Goal: Transaction & Acquisition: Purchase product/service

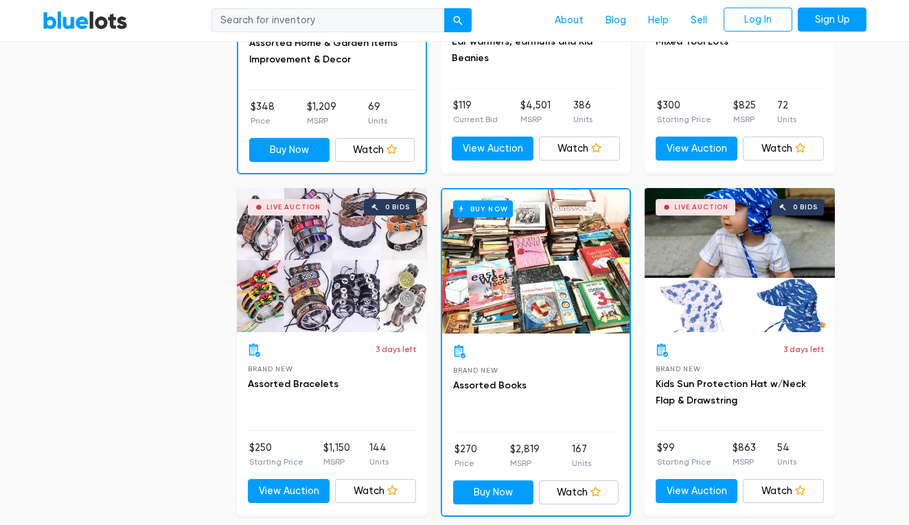
scroll to position [1622, 0]
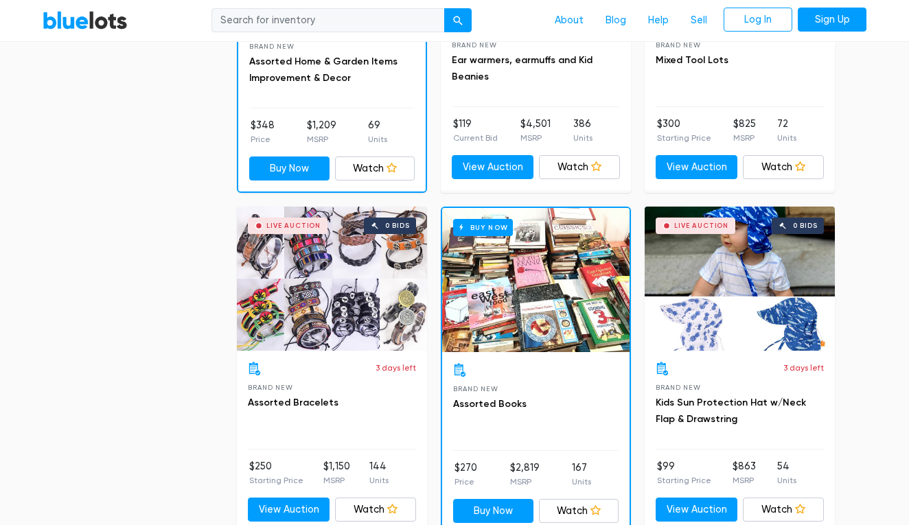
click at [510, 309] on div "Buy Now" at bounding box center [536, 280] width 188 height 144
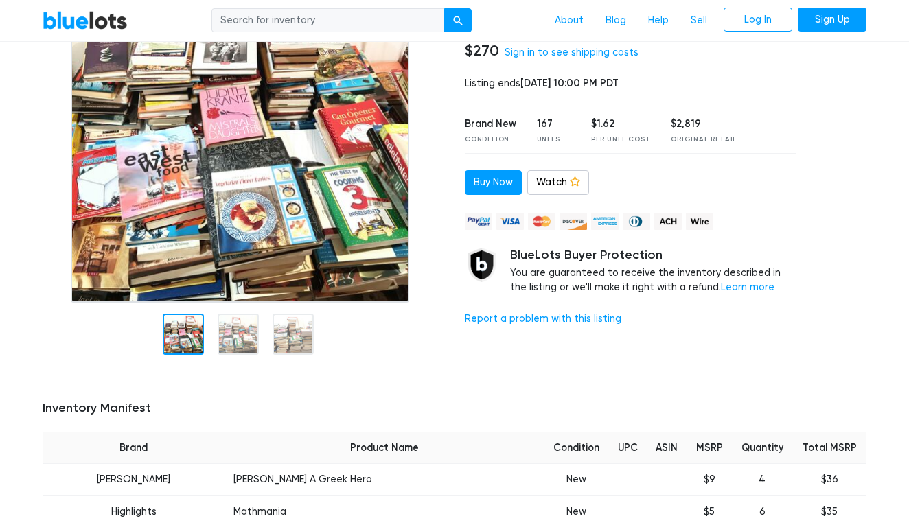
scroll to position [181, 0]
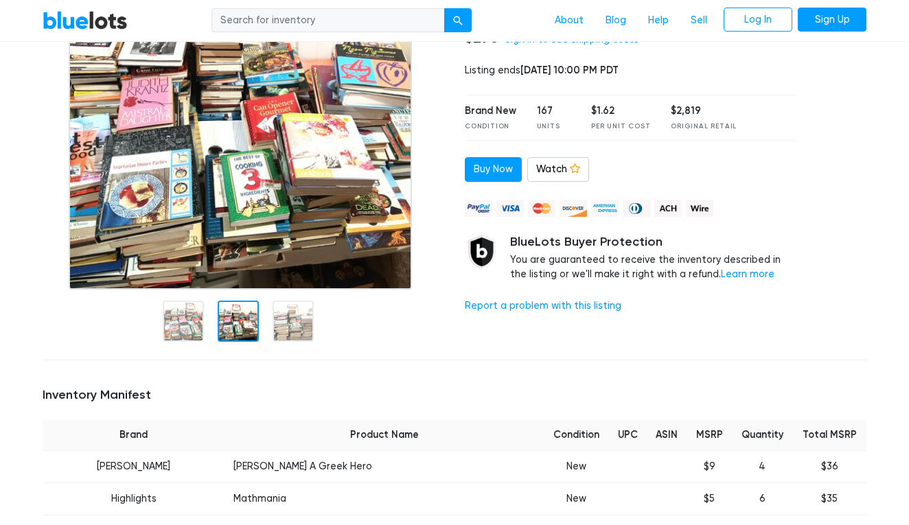
click at [240, 339] on div at bounding box center [238, 321] width 41 height 41
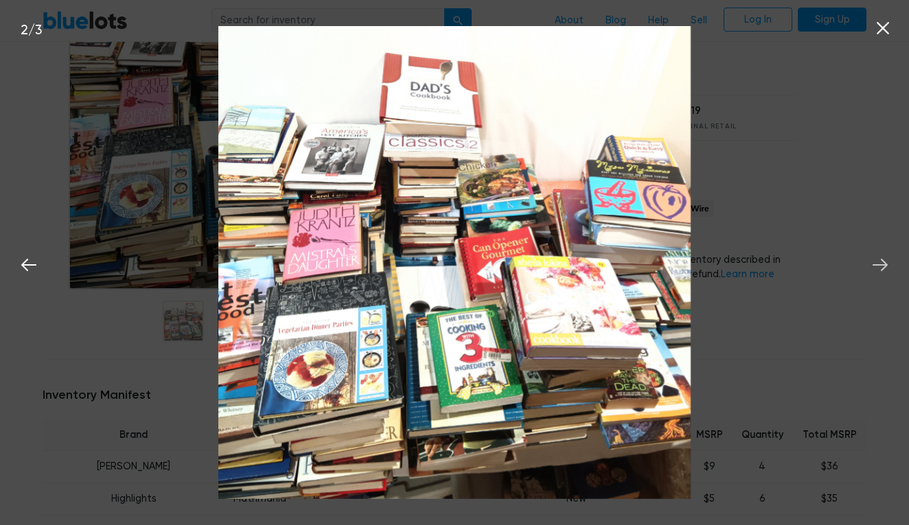
click at [885, 266] on icon at bounding box center [880, 265] width 21 height 21
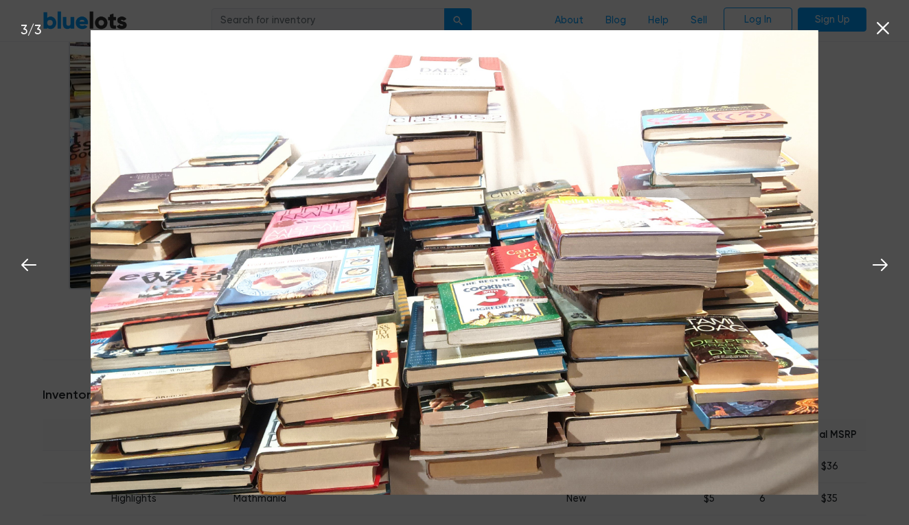
click at [881, 33] on icon at bounding box center [883, 28] width 21 height 21
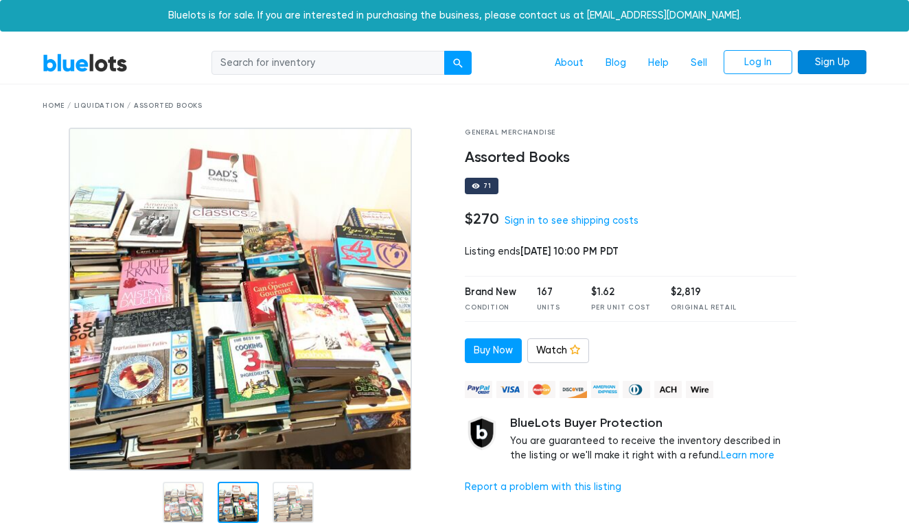
click at [824, 65] on link "Sign Up" at bounding box center [832, 62] width 69 height 25
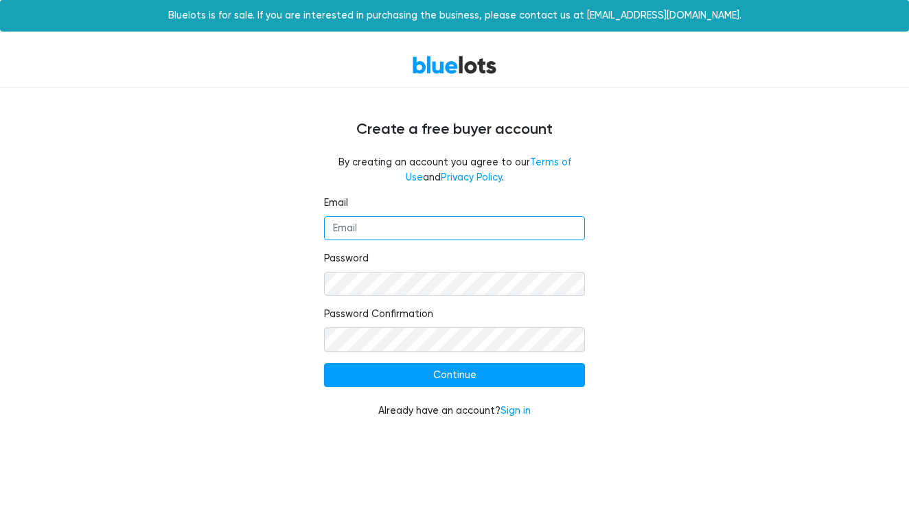
click at [387, 223] on input "Email" at bounding box center [454, 228] width 261 height 25
type input "[EMAIL_ADDRESS][DOMAIN_NAME]"
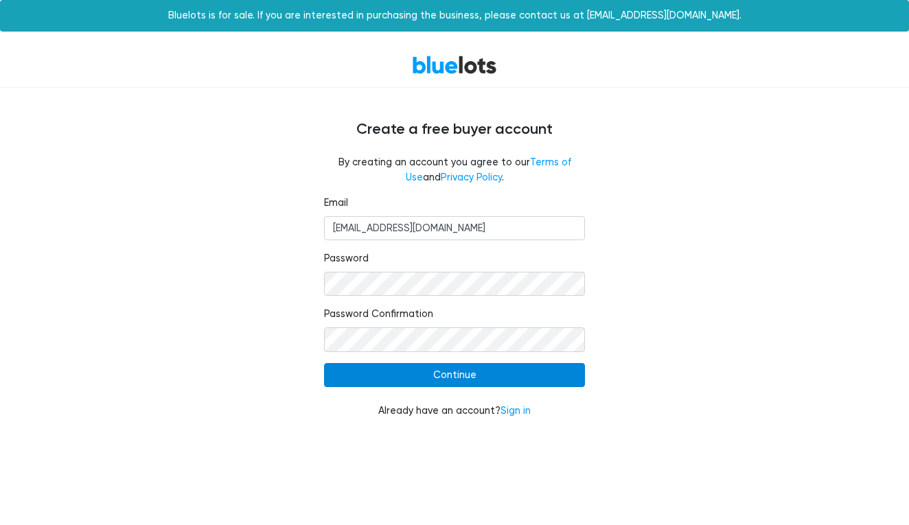
click at [451, 377] on input "Continue" at bounding box center [454, 375] width 261 height 25
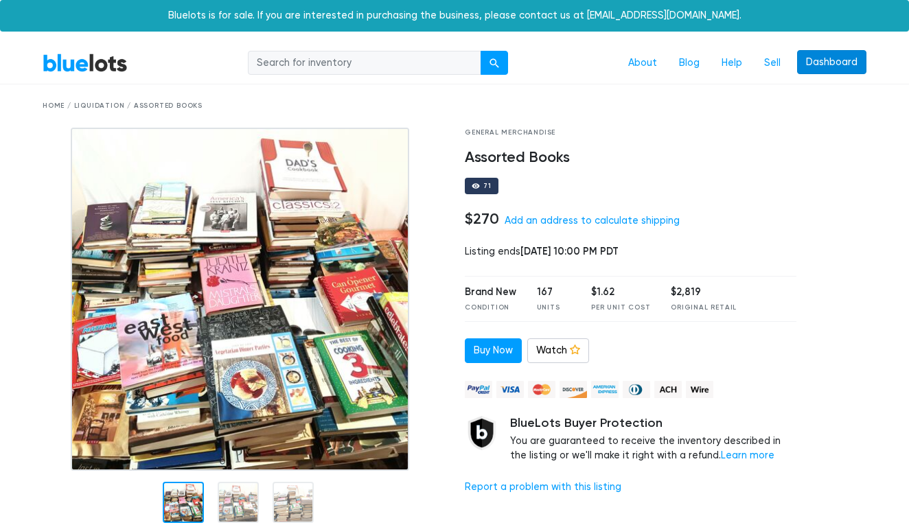
click at [823, 59] on link "Dashboard" at bounding box center [831, 62] width 69 height 25
click at [571, 220] on link "Add an address to calculate shipping" at bounding box center [592, 221] width 175 height 12
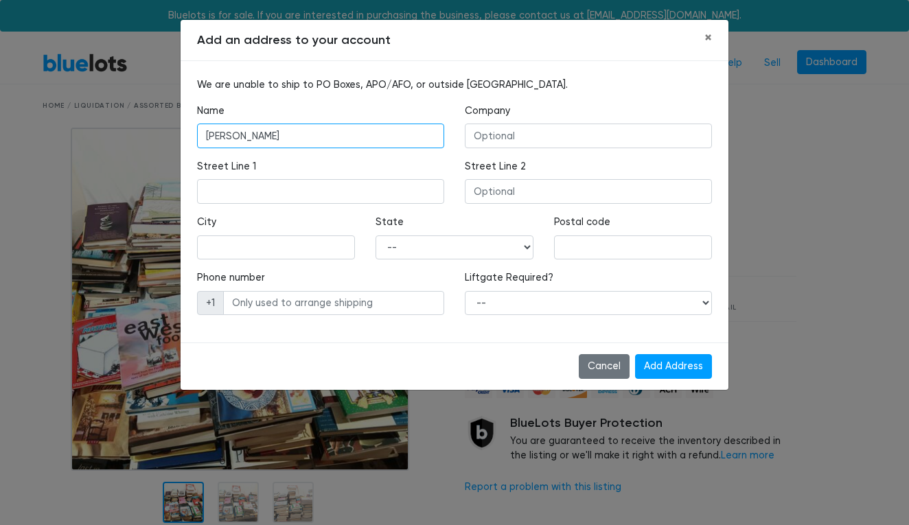
type input "Levi Gale"
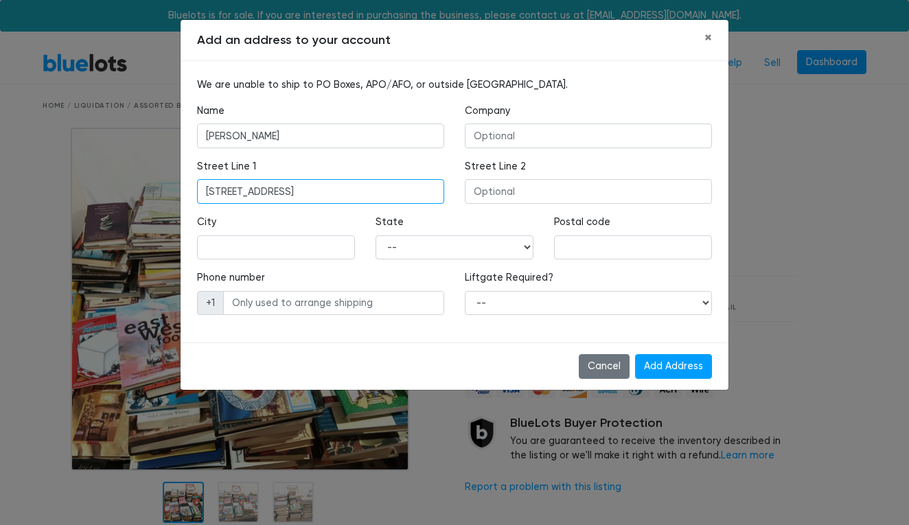
type input "1011 Seiloff St."
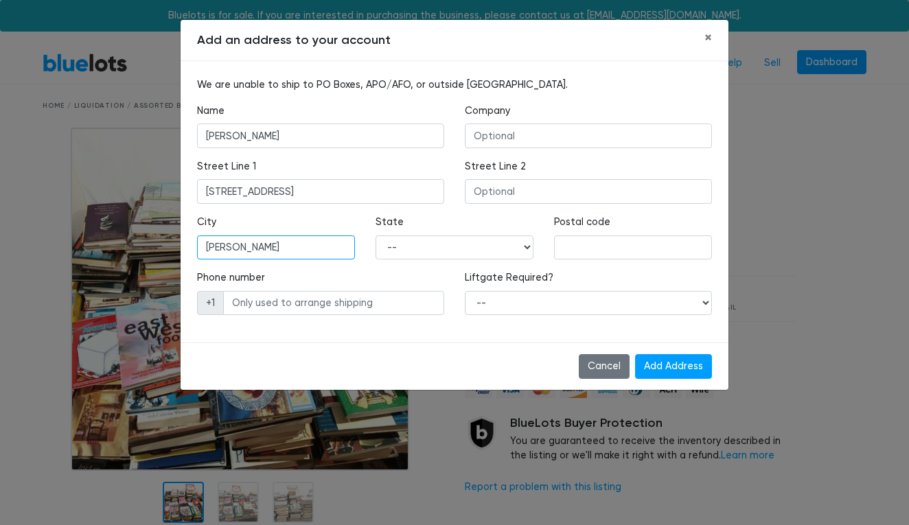
type input "Rawlins"
select select "WY"
type input "82301"
click at [351, 277] on div "Phone number +1" at bounding box center [320, 293] width 247 height 45
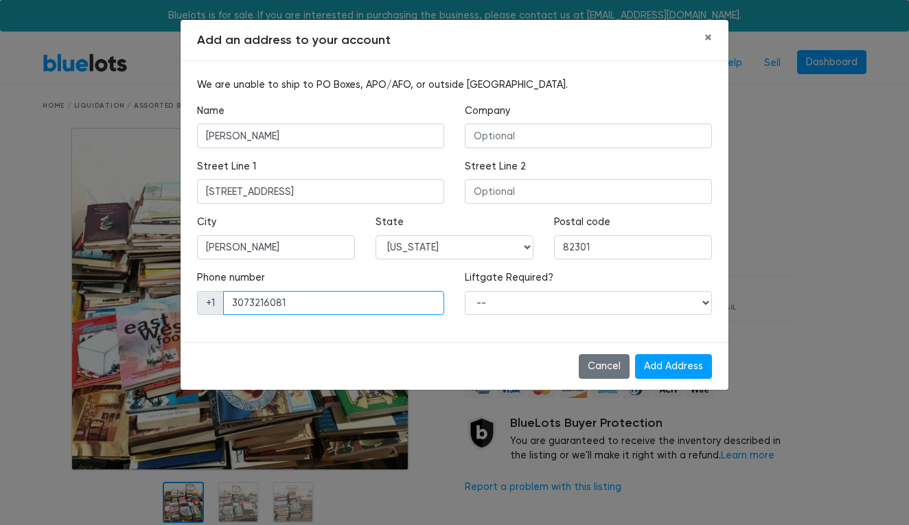
type input "3073216081"
click at [672, 367] on input "Add Address" at bounding box center [673, 366] width 77 height 25
select select "1"
click at [666, 372] on input "Add Address" at bounding box center [673, 366] width 77 height 25
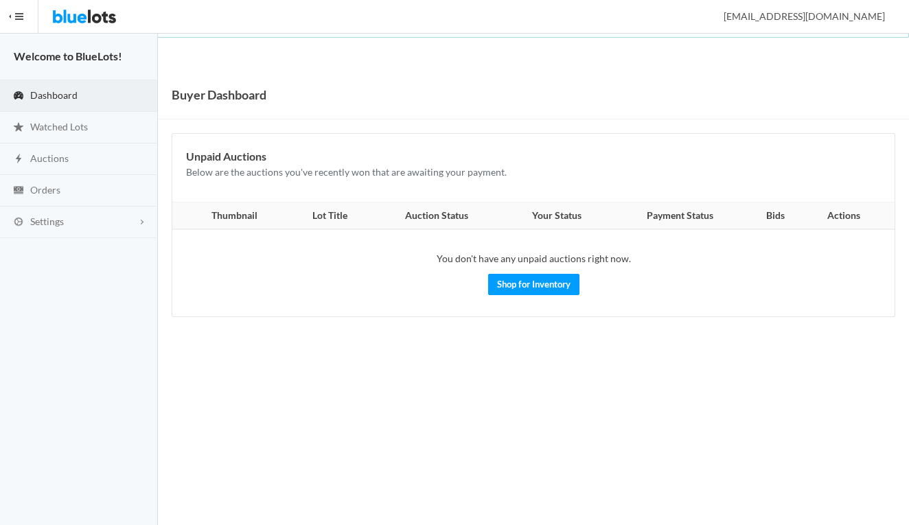
click at [25, 22] on button "HIDE MENU" at bounding box center [19, 16] width 38 height 33
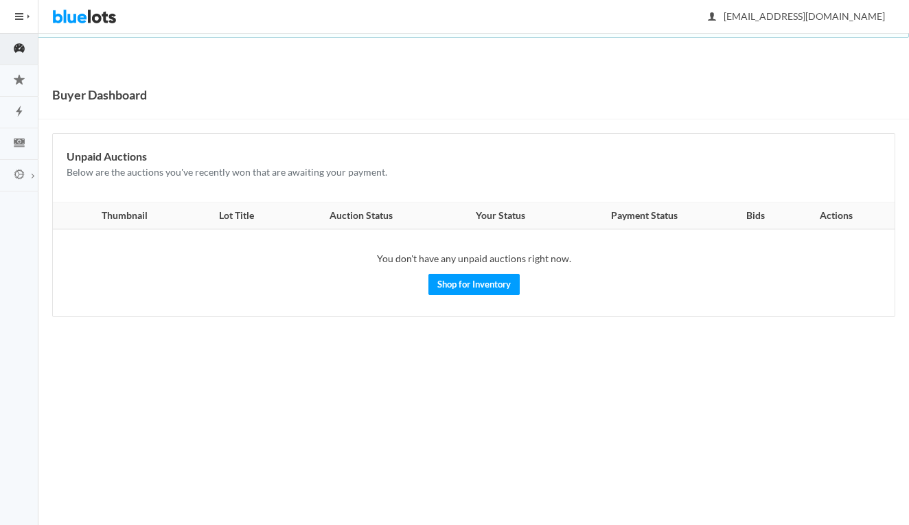
click at [25, 22] on button "HIDE MENU" at bounding box center [19, 16] width 38 height 33
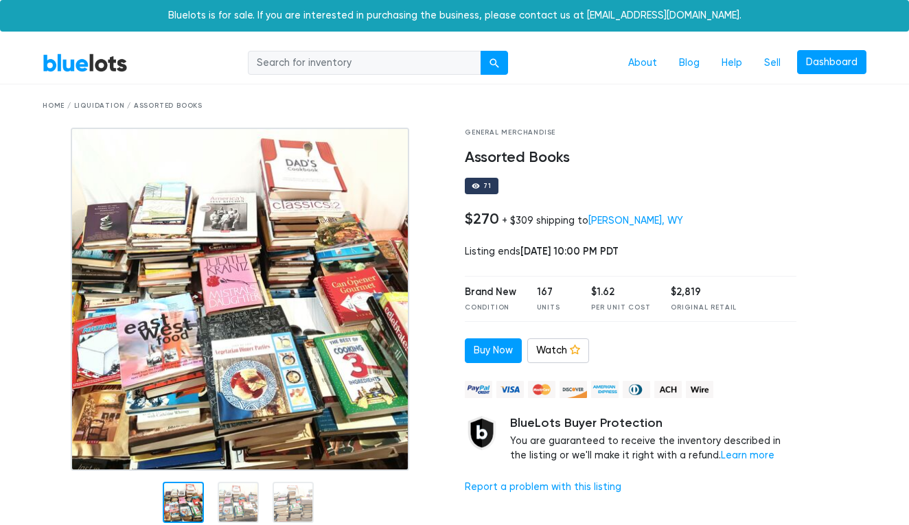
click at [54, 103] on div "Home / Liquidation / Assorted Books" at bounding box center [455, 106] width 824 height 10
click at [54, 104] on div "Home / Liquidation / Assorted Books" at bounding box center [455, 106] width 824 height 10
click at [318, 64] on input "search" at bounding box center [365, 63] width 234 height 25
click at [54, 104] on div "Home / Liquidation / Assorted Books" at bounding box center [455, 106] width 824 height 10
click at [429, 52] on input "search" at bounding box center [365, 63] width 234 height 25
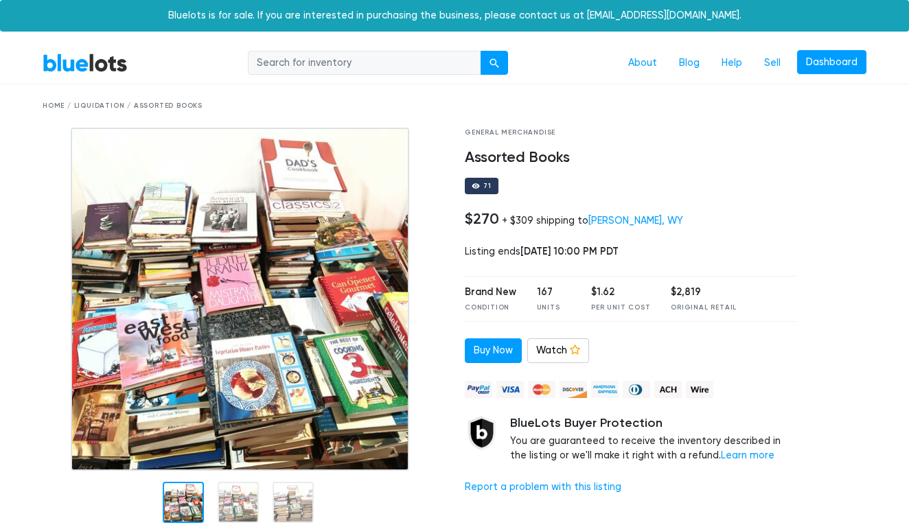
click at [99, 104] on div "Home / Liquidation / Assorted Books" at bounding box center [455, 106] width 824 height 10
click at [45, 101] on div "Home / Liquidation / Assorted Books" at bounding box center [455, 106] width 824 height 10
click at [830, 56] on link "Dashboard" at bounding box center [831, 62] width 69 height 25
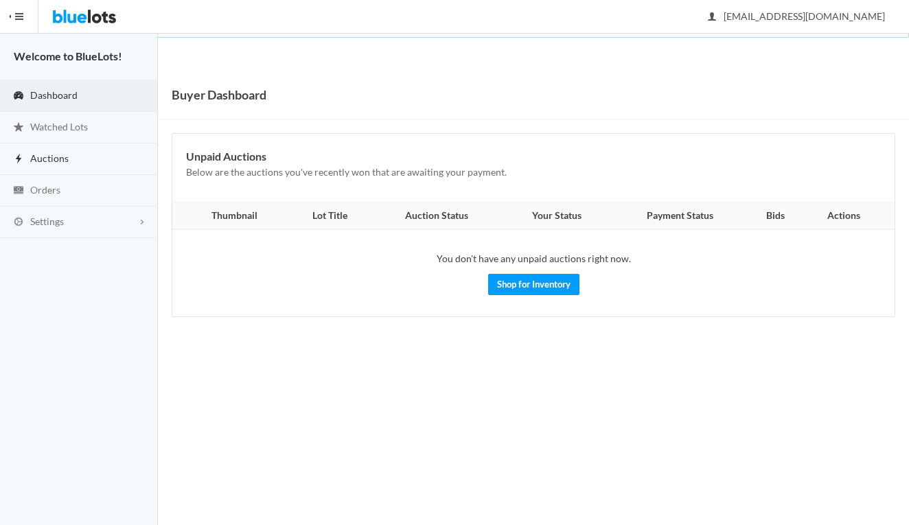
click at [69, 162] on link "Auctions" at bounding box center [79, 160] width 158 height 32
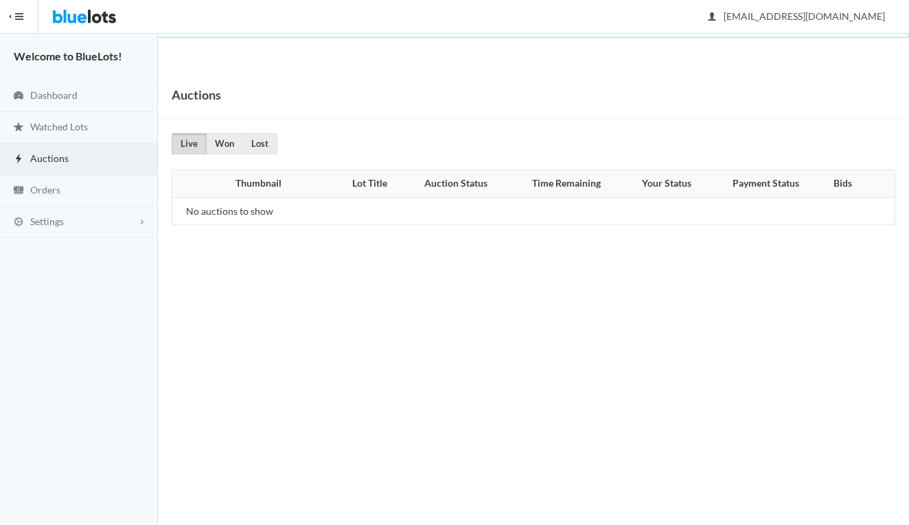
click at [21, 23] on button "HIDE MENU" at bounding box center [19, 16] width 38 height 33
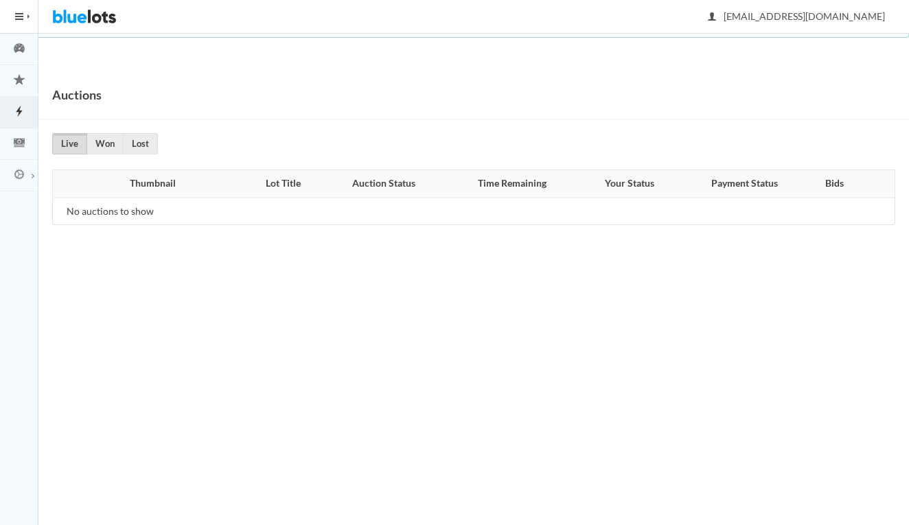
click at [27, 14] on button "HIDE MENU" at bounding box center [19, 16] width 38 height 33
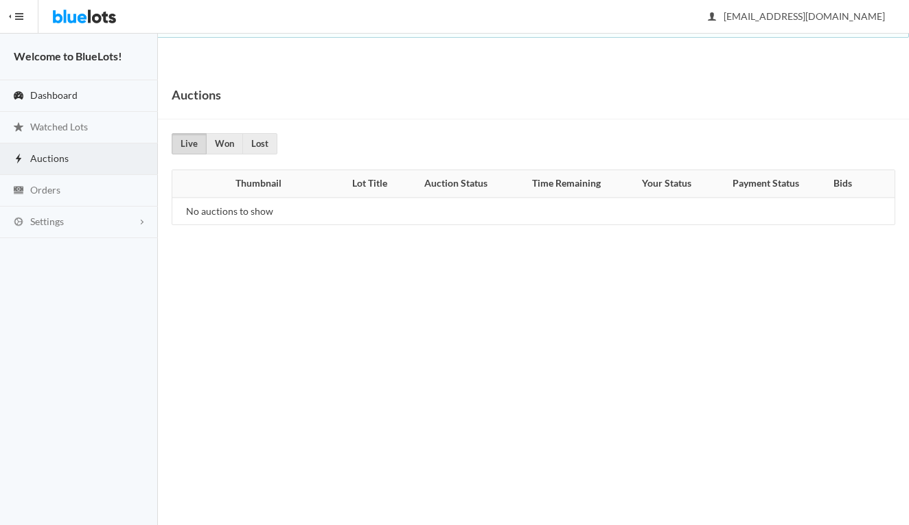
click at [69, 92] on span "Dashboard" at bounding box center [53, 95] width 47 height 12
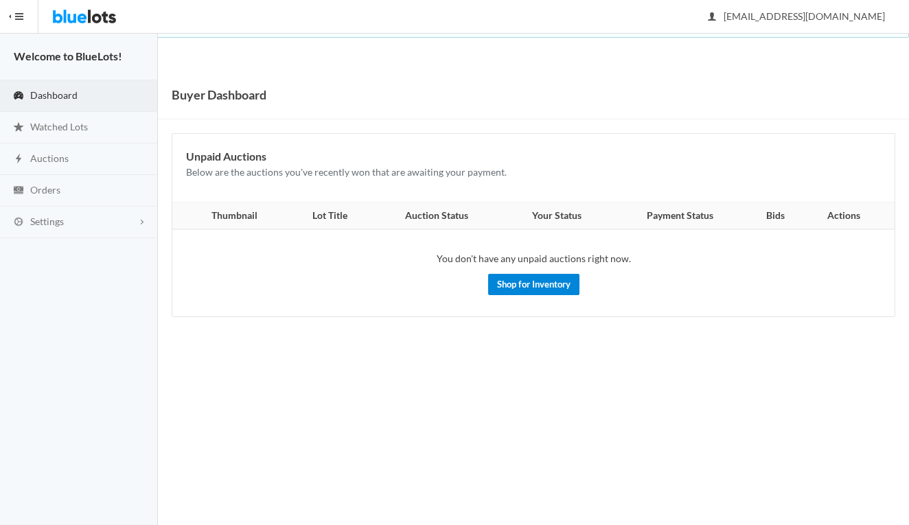
click at [522, 283] on link "Shop for Inventory" at bounding box center [533, 284] width 91 height 21
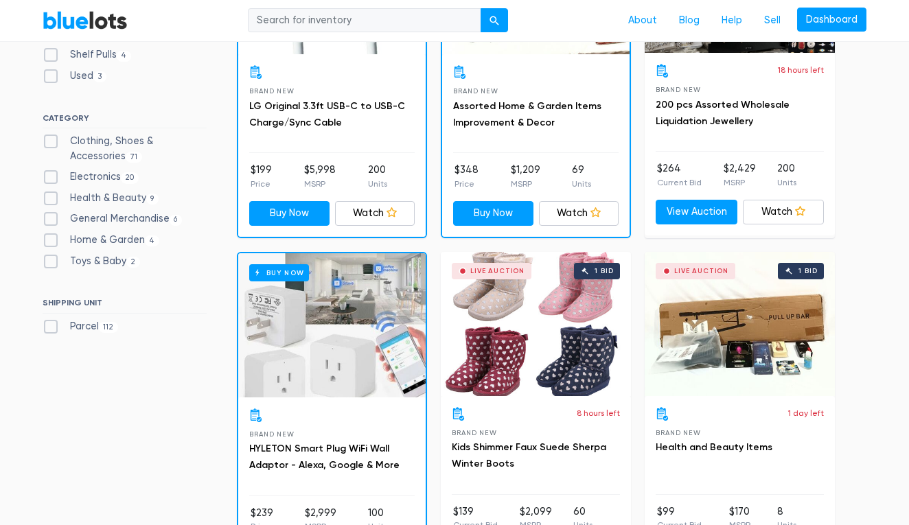
scroll to position [553, 0]
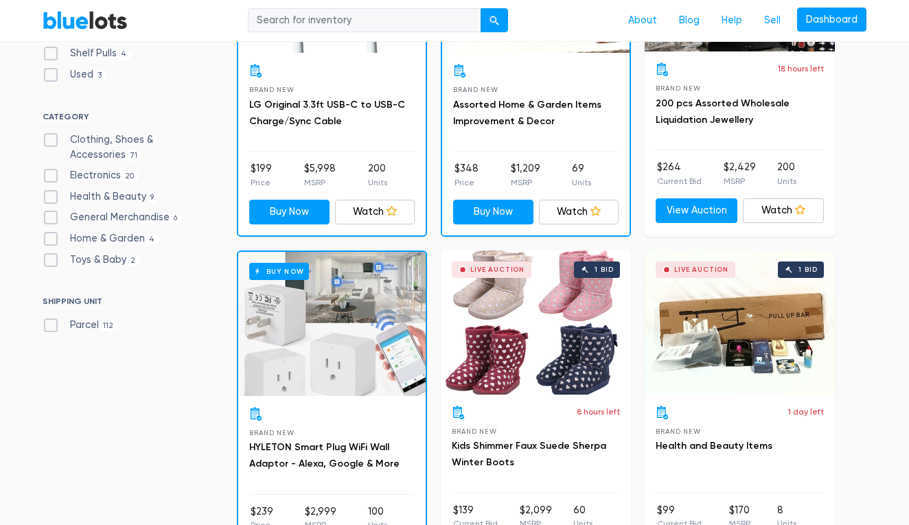
click at [54, 319] on label "Parcel 112" at bounding box center [81, 325] width 76 height 15
click at [52, 319] on input "Parcel 112" at bounding box center [47, 322] width 9 height 9
checkbox input "true"
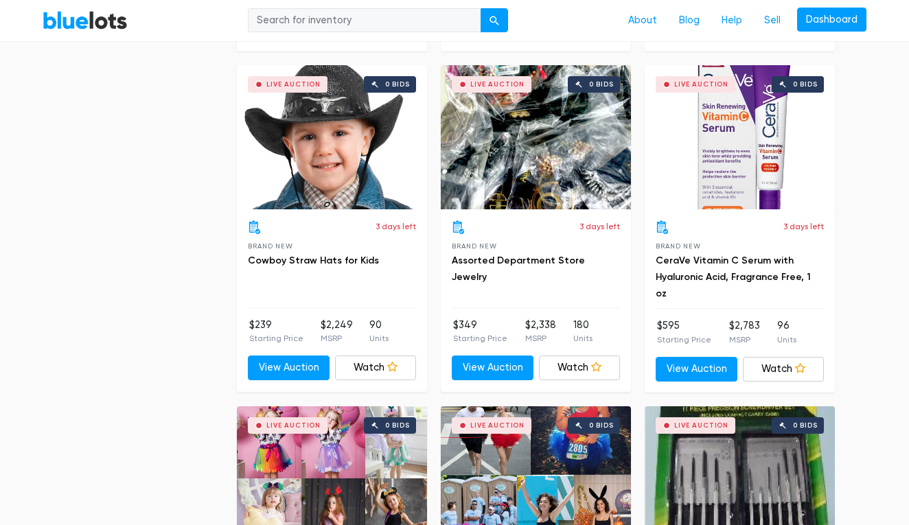
scroll to position [2787, 0]
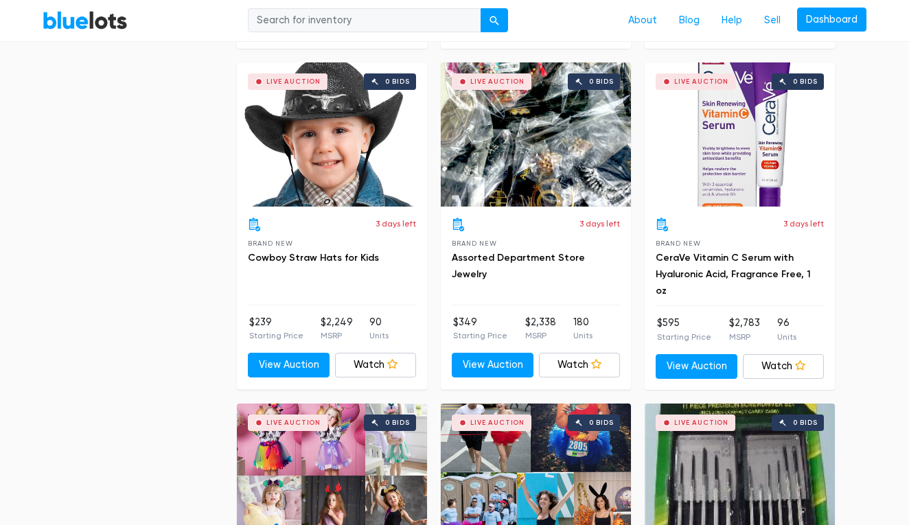
click at [503, 188] on div "Live Auction 0 bids" at bounding box center [536, 135] width 190 height 144
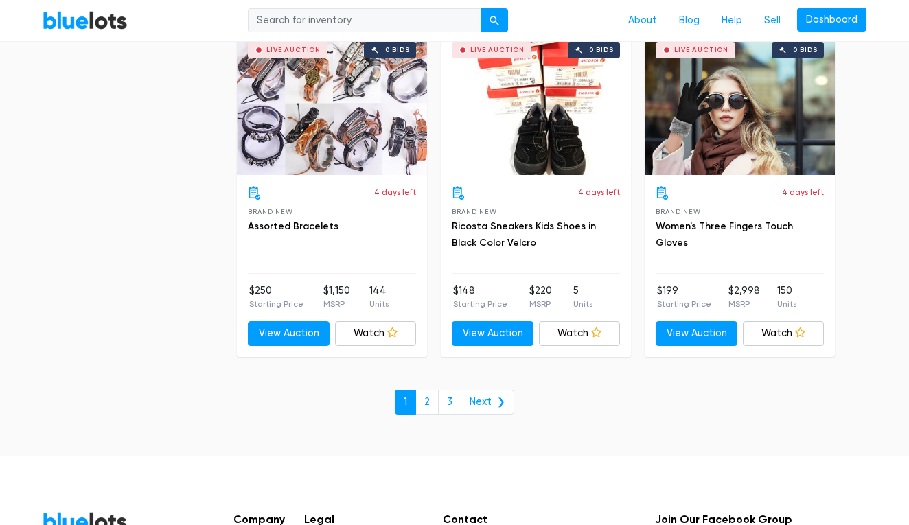
scroll to position [5885, 0]
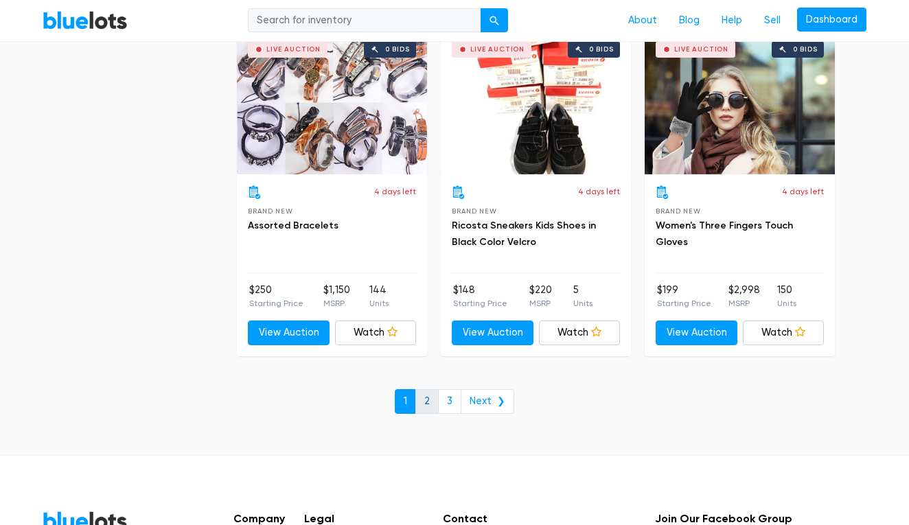
click at [424, 389] on link "2" at bounding box center [427, 401] width 23 height 25
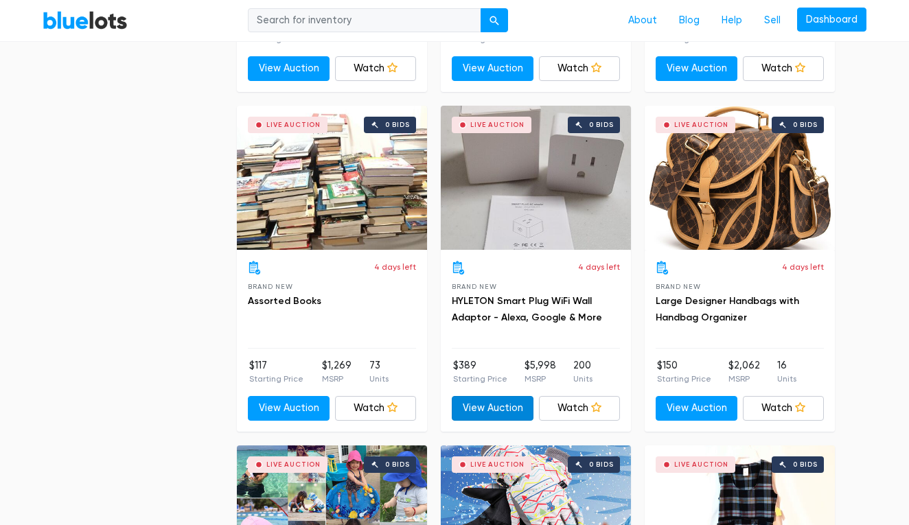
scroll to position [2425, 0]
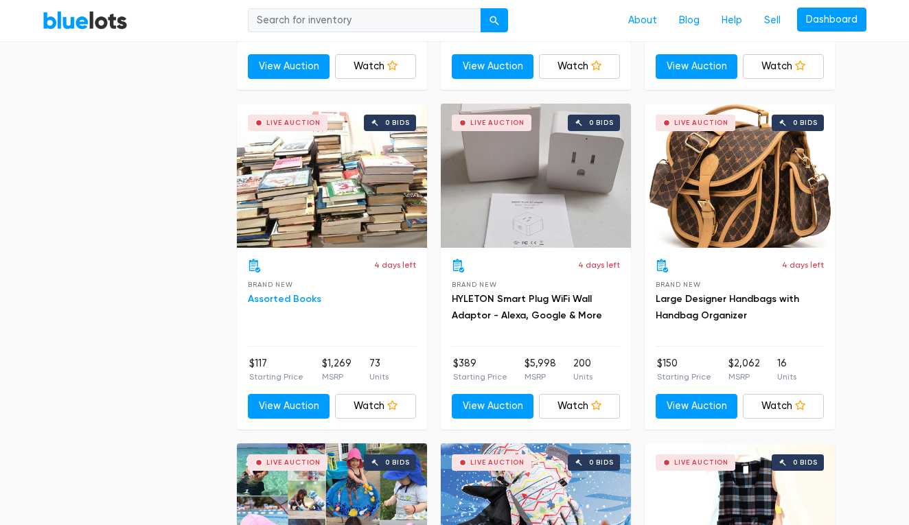
click at [299, 297] on link "Assorted Books" at bounding box center [284, 299] width 73 height 12
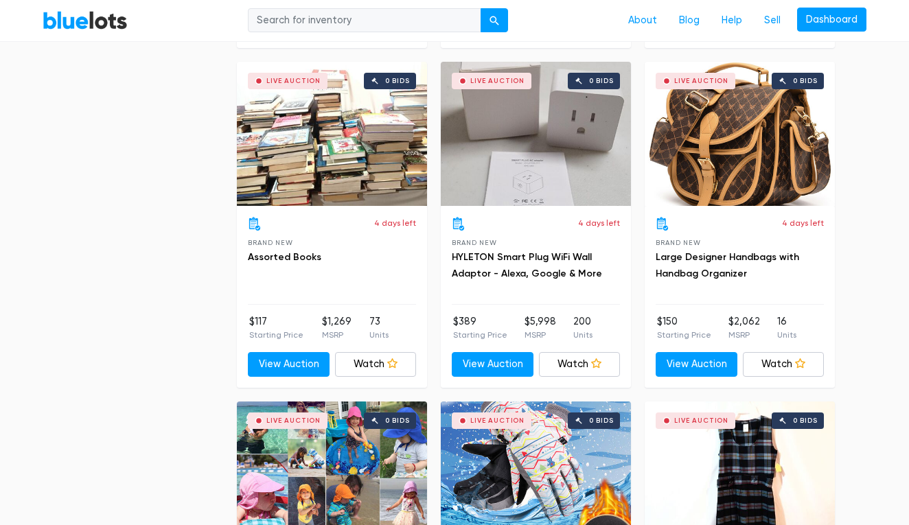
scroll to position [2469, 0]
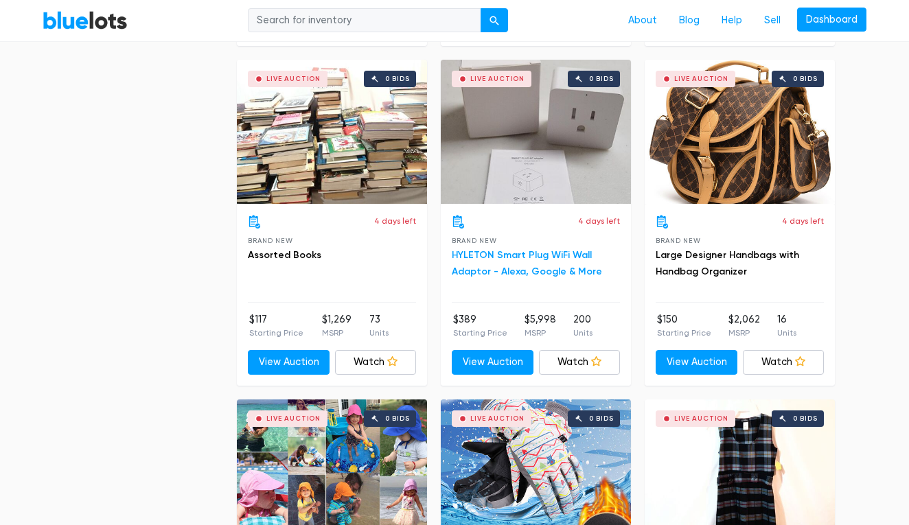
click at [487, 260] on link "HYLETON Smart Plug WiFi Wall Adaptor - Alexa, Google & More" at bounding box center [527, 263] width 150 height 28
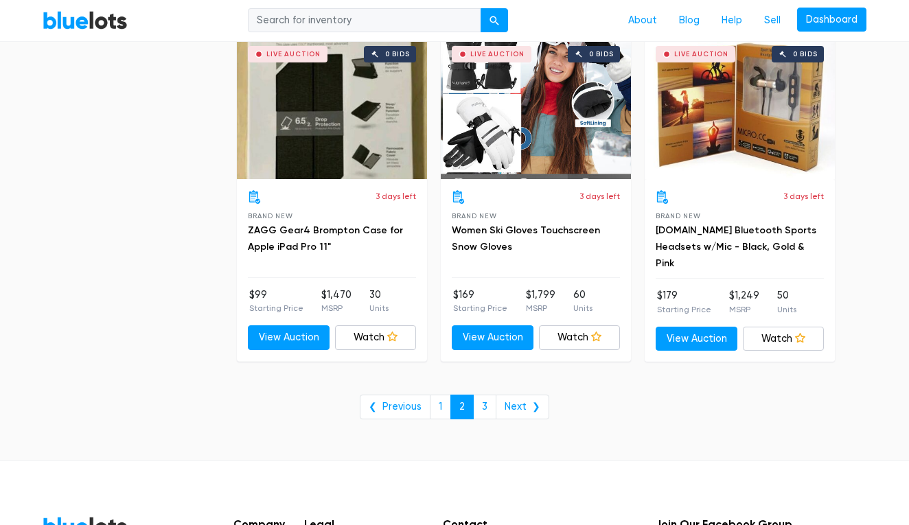
scroll to position [5550, 0]
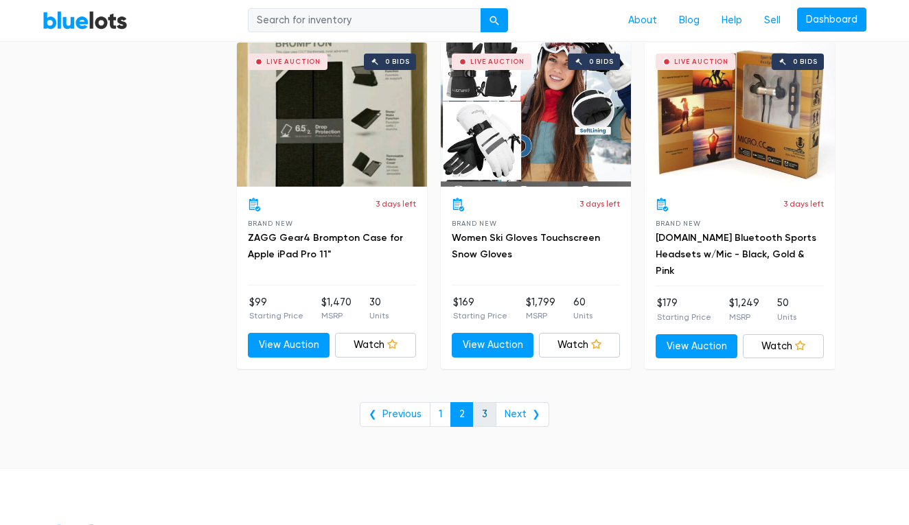
click at [483, 408] on link "3" at bounding box center [484, 414] width 23 height 25
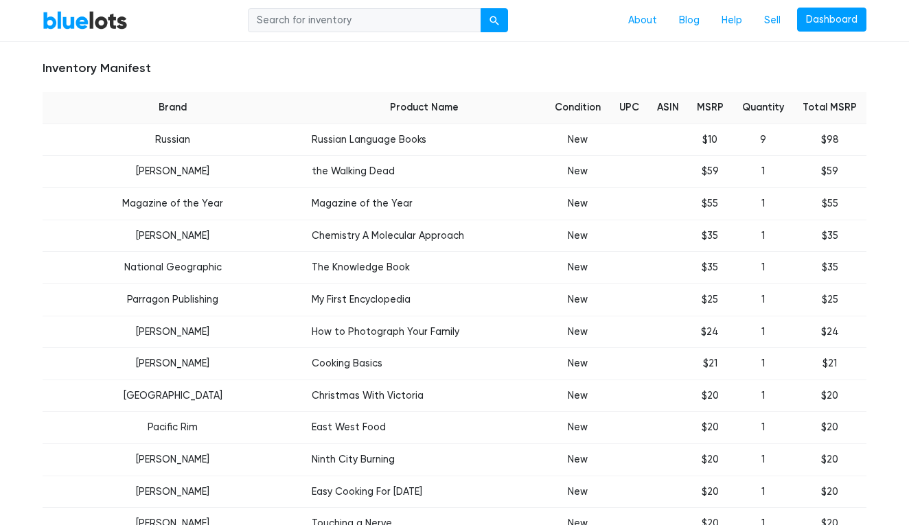
scroll to position [530, 0]
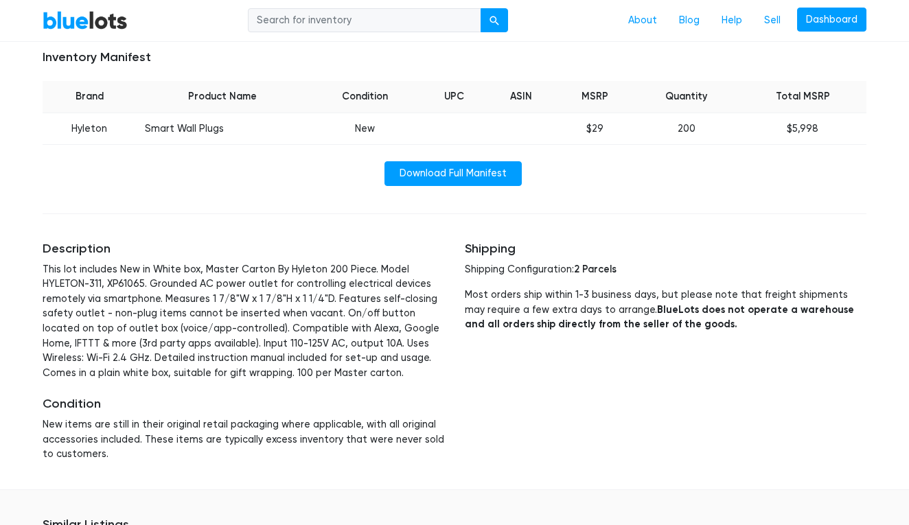
scroll to position [549, 0]
click at [452, 170] on link "Download Full Manifest" at bounding box center [453, 173] width 137 height 25
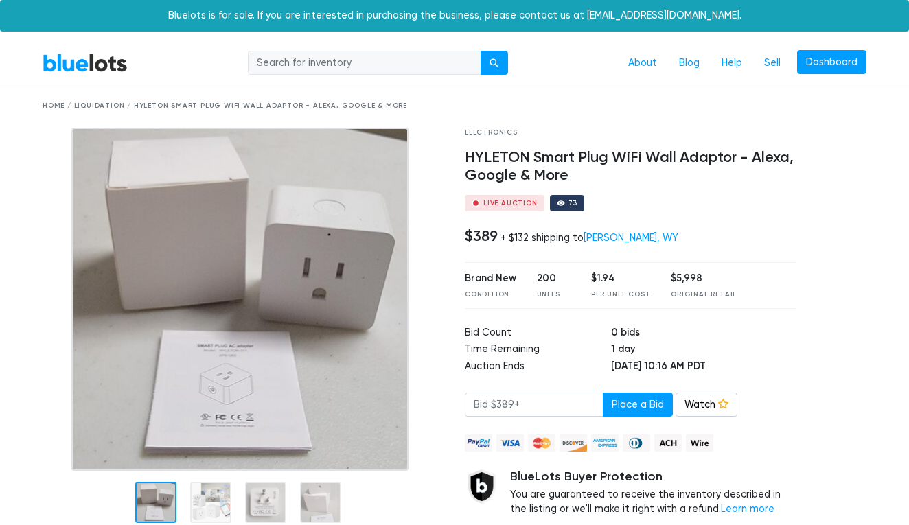
scroll to position [0, 0]
